Goal: Obtain resource: Download file/media

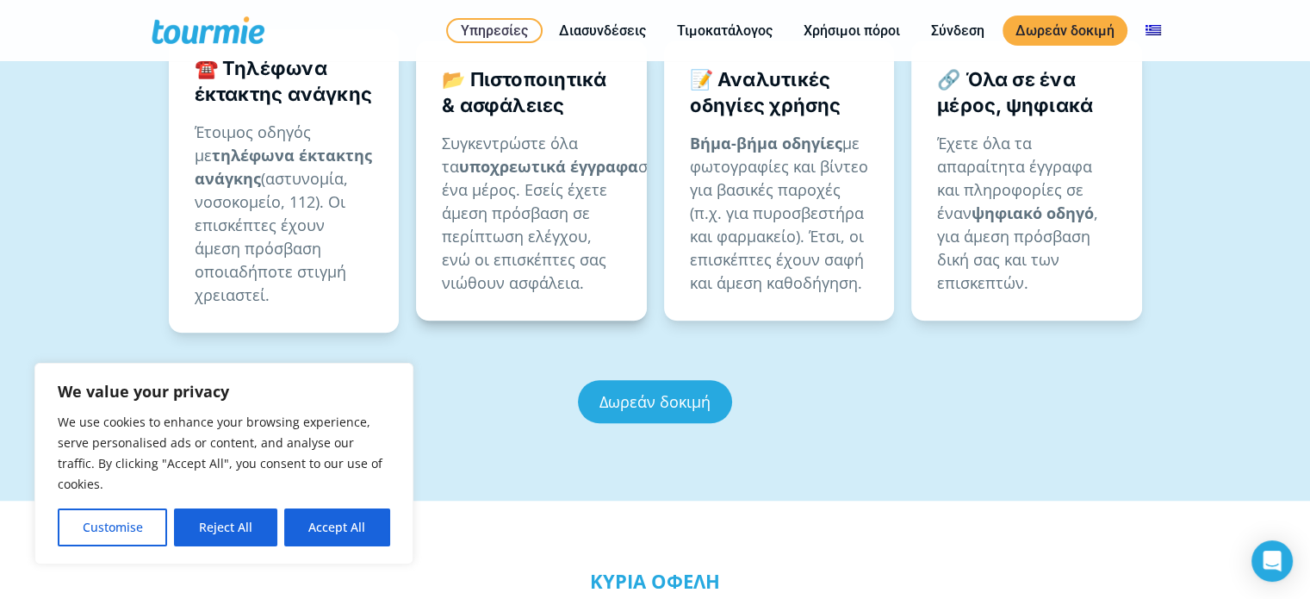
scroll to position [1307, 0]
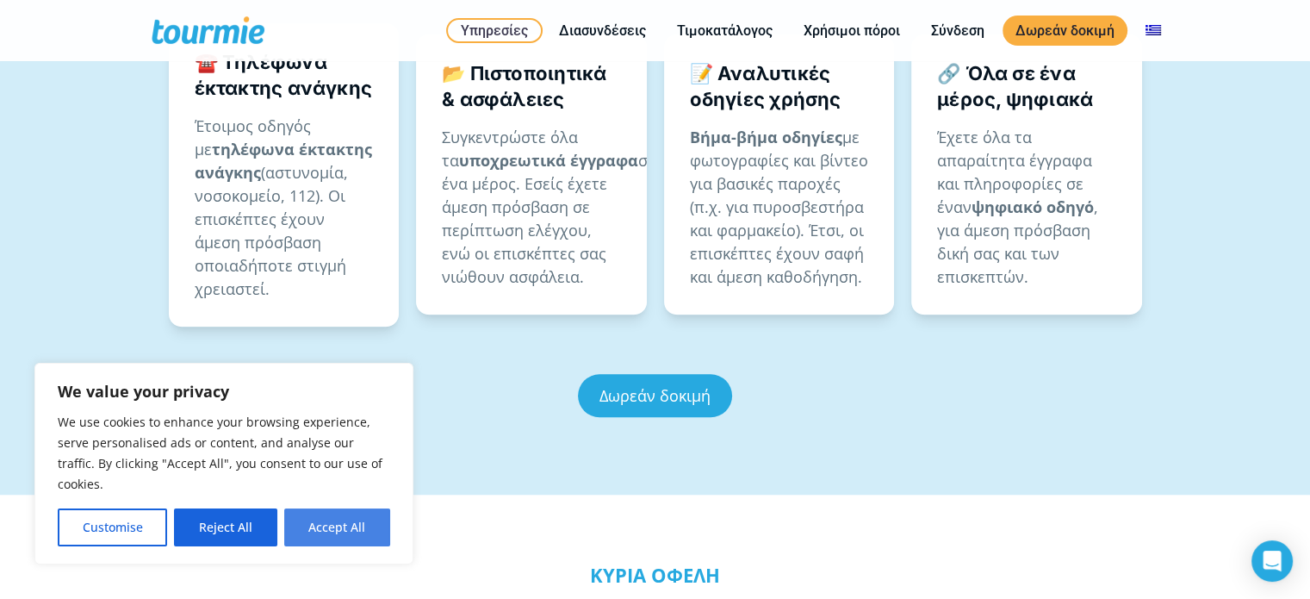
click at [341, 526] on button "Accept All" at bounding box center [337, 527] width 106 height 38
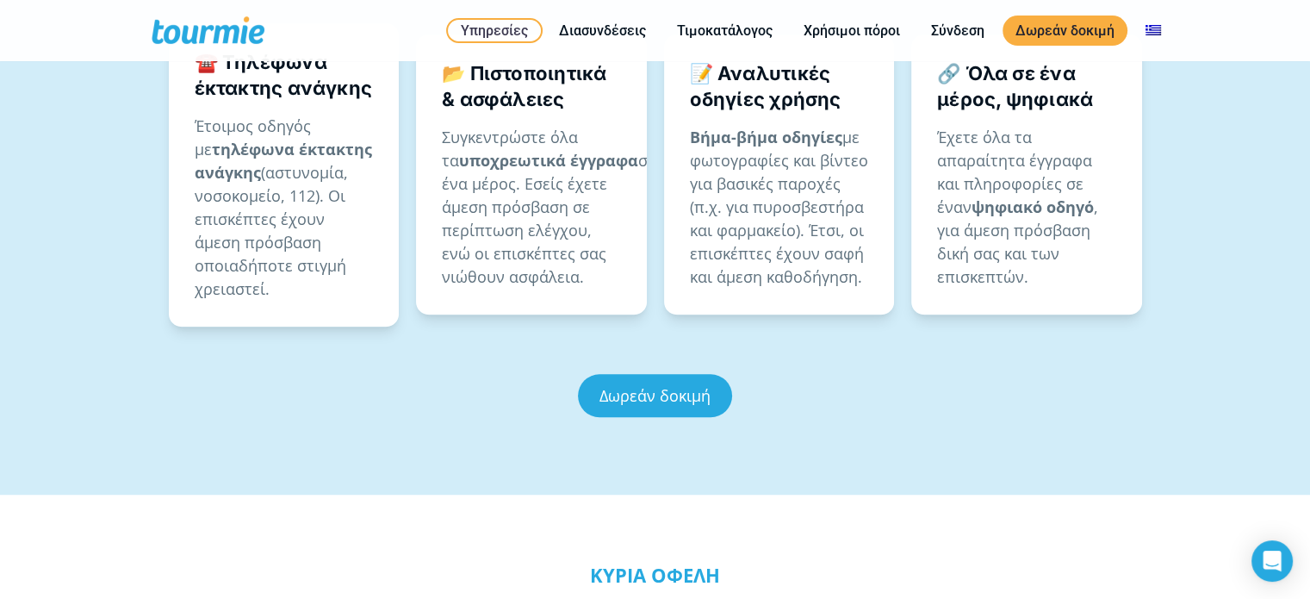
checkbox input "true"
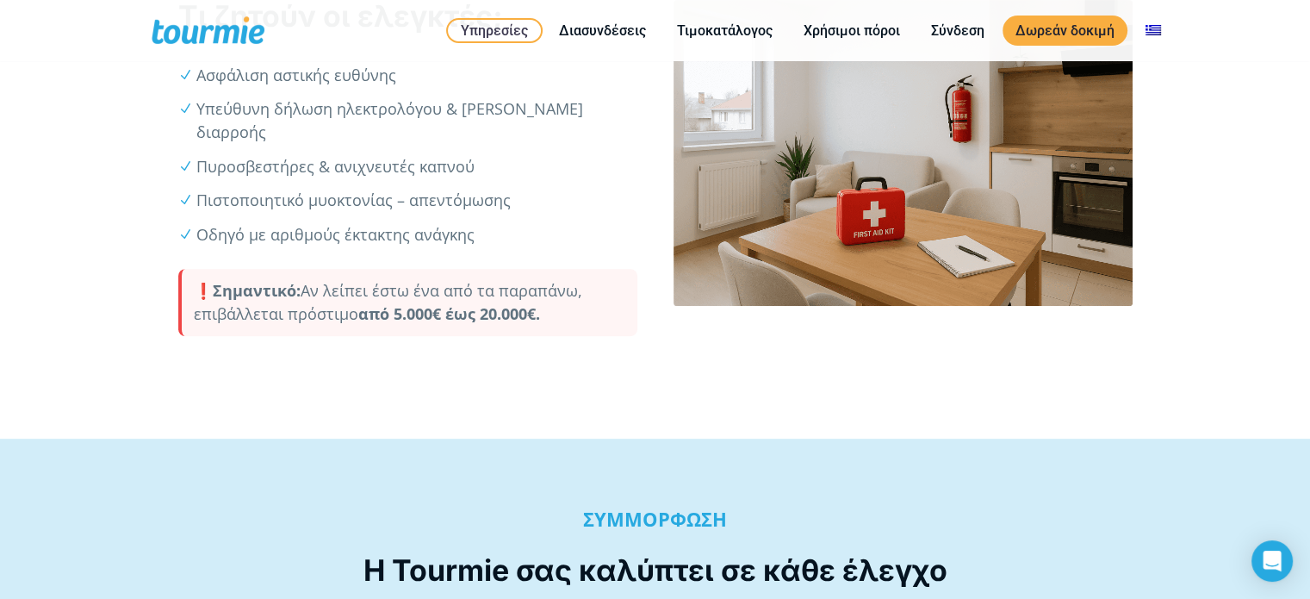
scroll to position [0, 0]
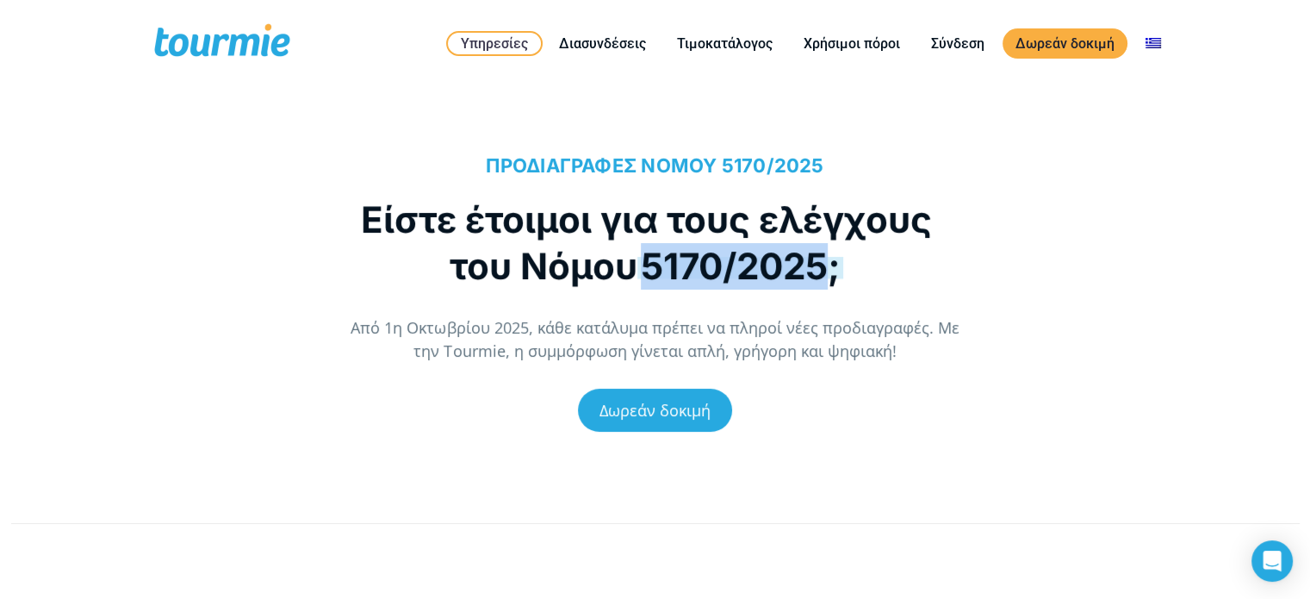
drag, startPoint x: 648, startPoint y: 264, endPoint x: 833, endPoint y: 265, distance: 185.2
click at [833, 265] on span "5170/2025;" at bounding box center [740, 266] width 206 height 44
copy span "5170/2025"
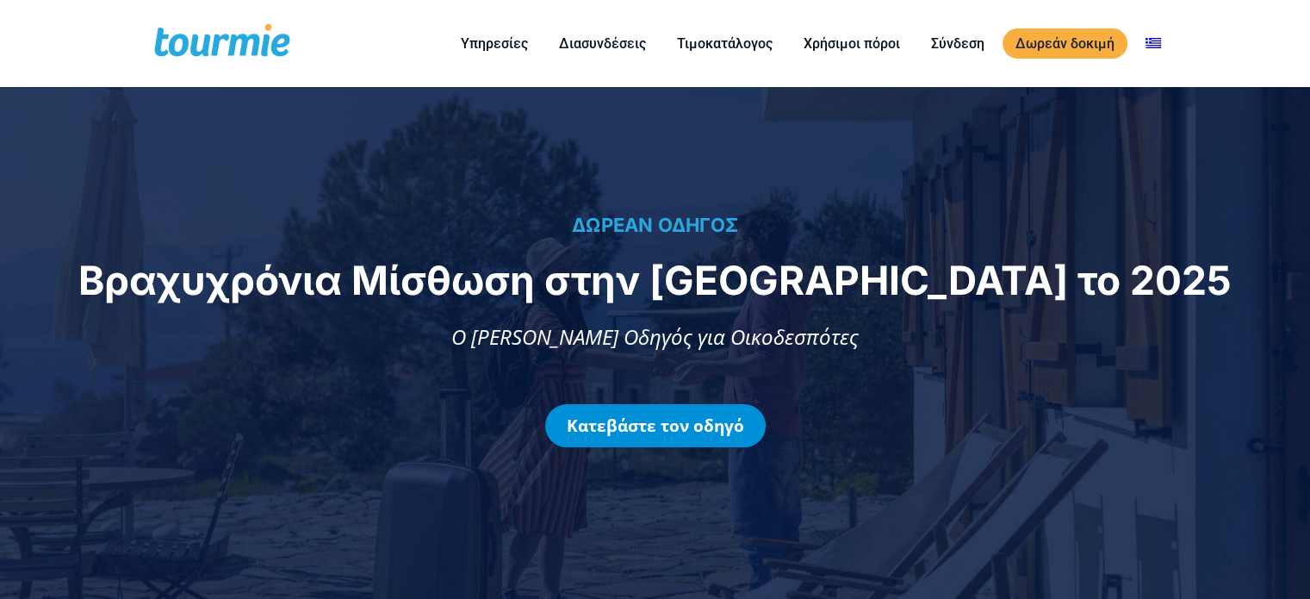
drag, startPoint x: 0, startPoint y: 0, endPoint x: 694, endPoint y: 431, distance: 816.8
click at [694, 431] on link "Κατεβάστε τον οδηγό" at bounding box center [655, 425] width 220 height 43
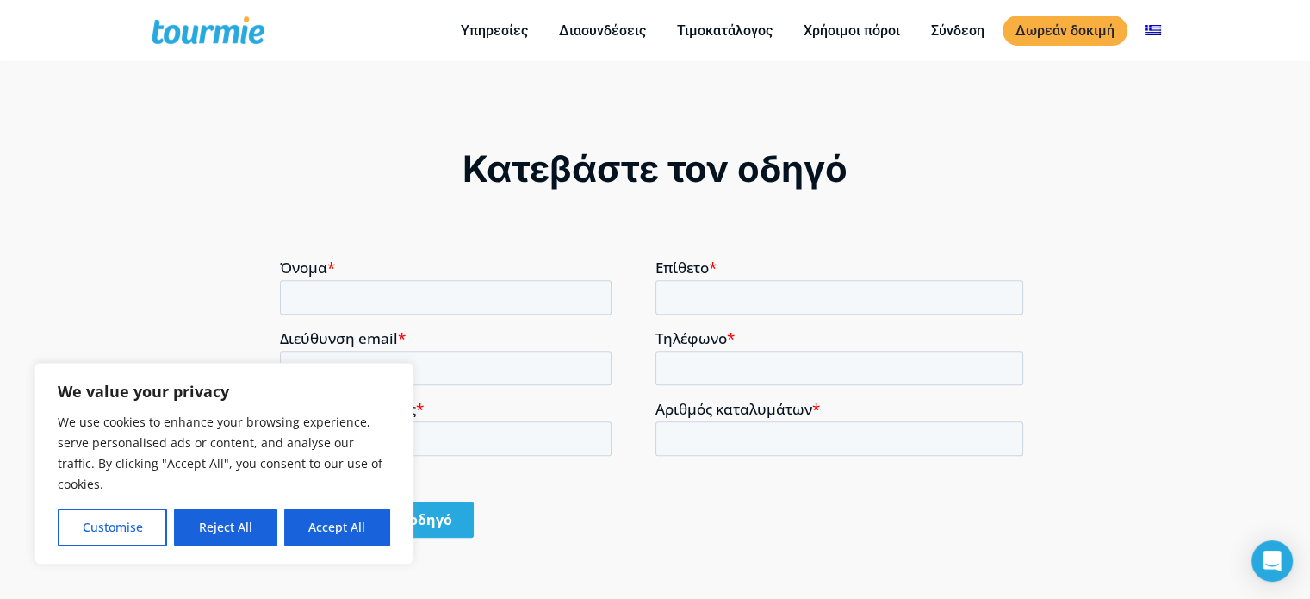
scroll to position [1140, 0]
